Goal: Book appointment/travel/reservation

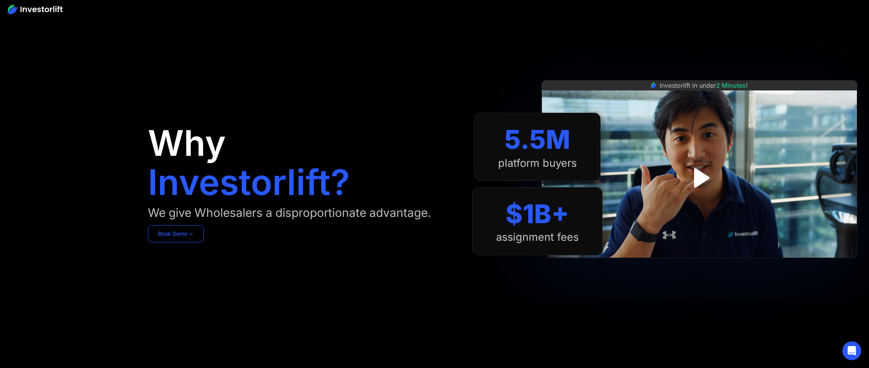
click at [187, 237] on link "Book Demo ➢" at bounding box center [176, 233] width 56 height 17
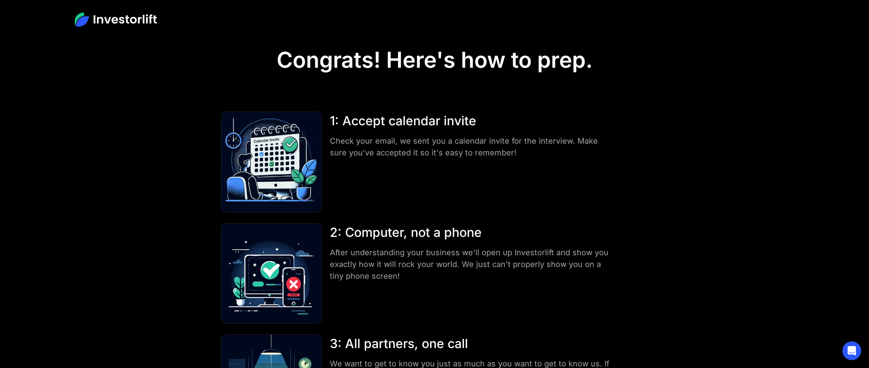
click at [145, 14] on img at bounding box center [116, 20] width 82 height 14
